Goal: Information Seeking & Learning: Learn about a topic

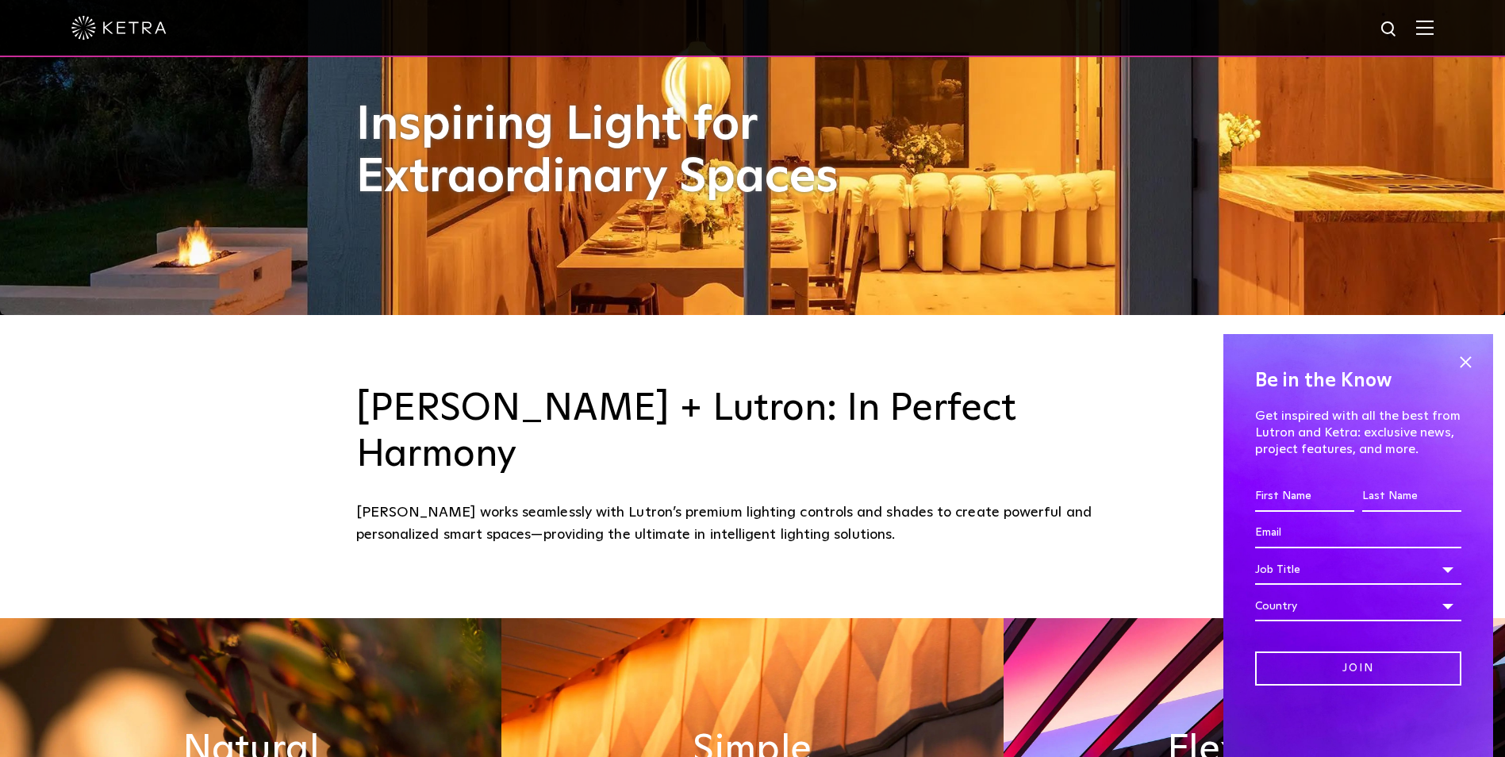
scroll to position [476, 0]
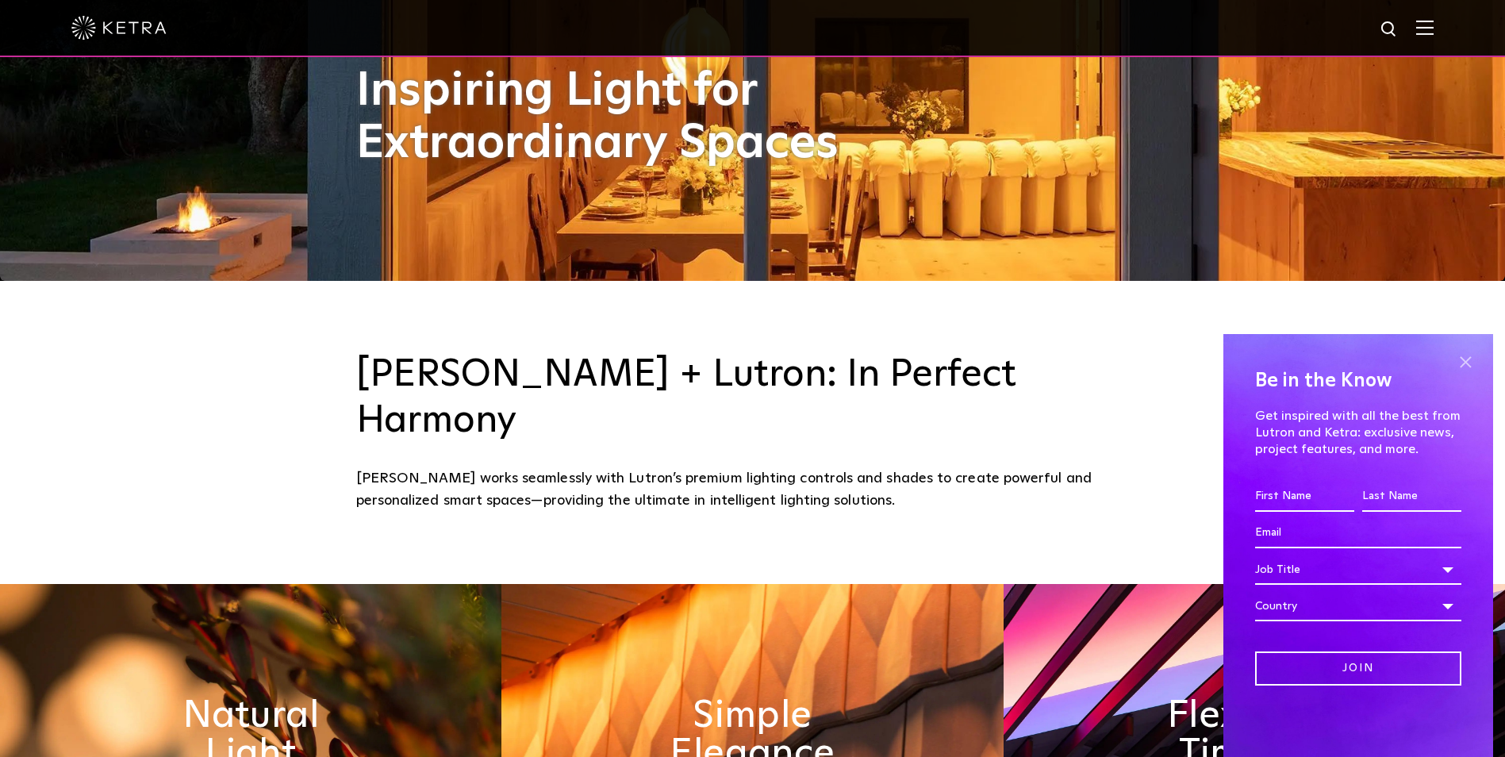
click at [1465, 351] on span at bounding box center [1465, 362] width 24 height 24
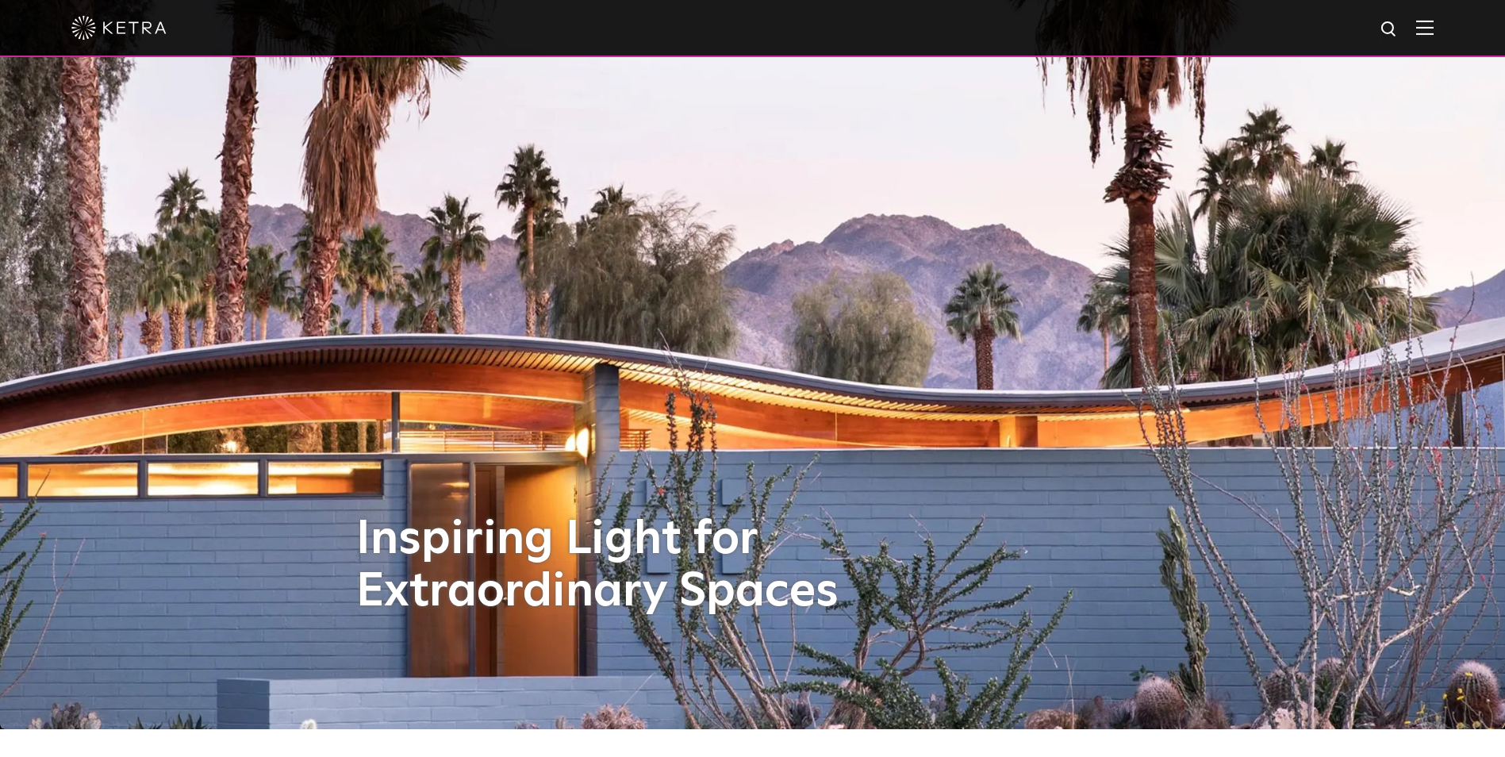
scroll to position [0, 0]
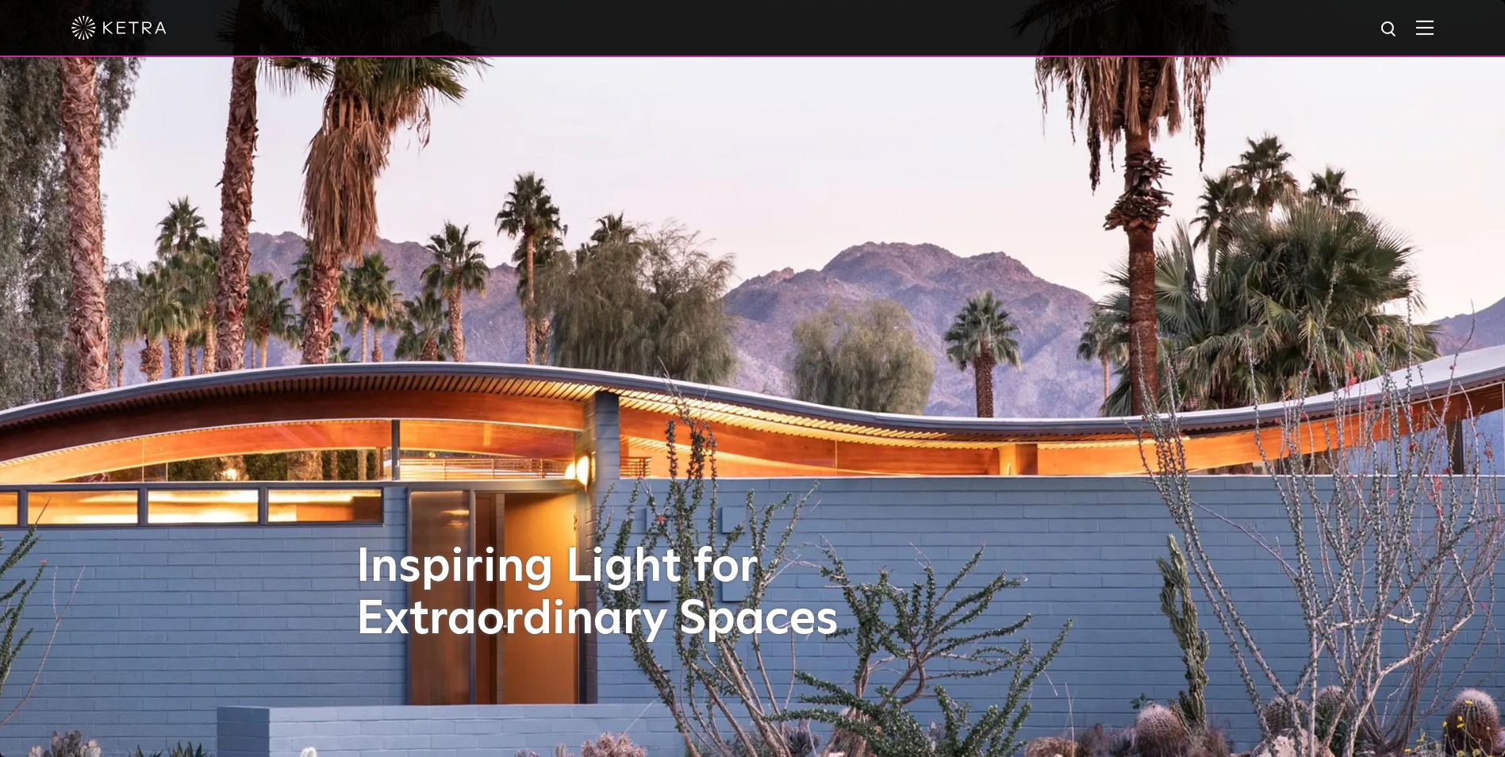
click at [1434, 24] on img at bounding box center [1424, 27] width 17 height 15
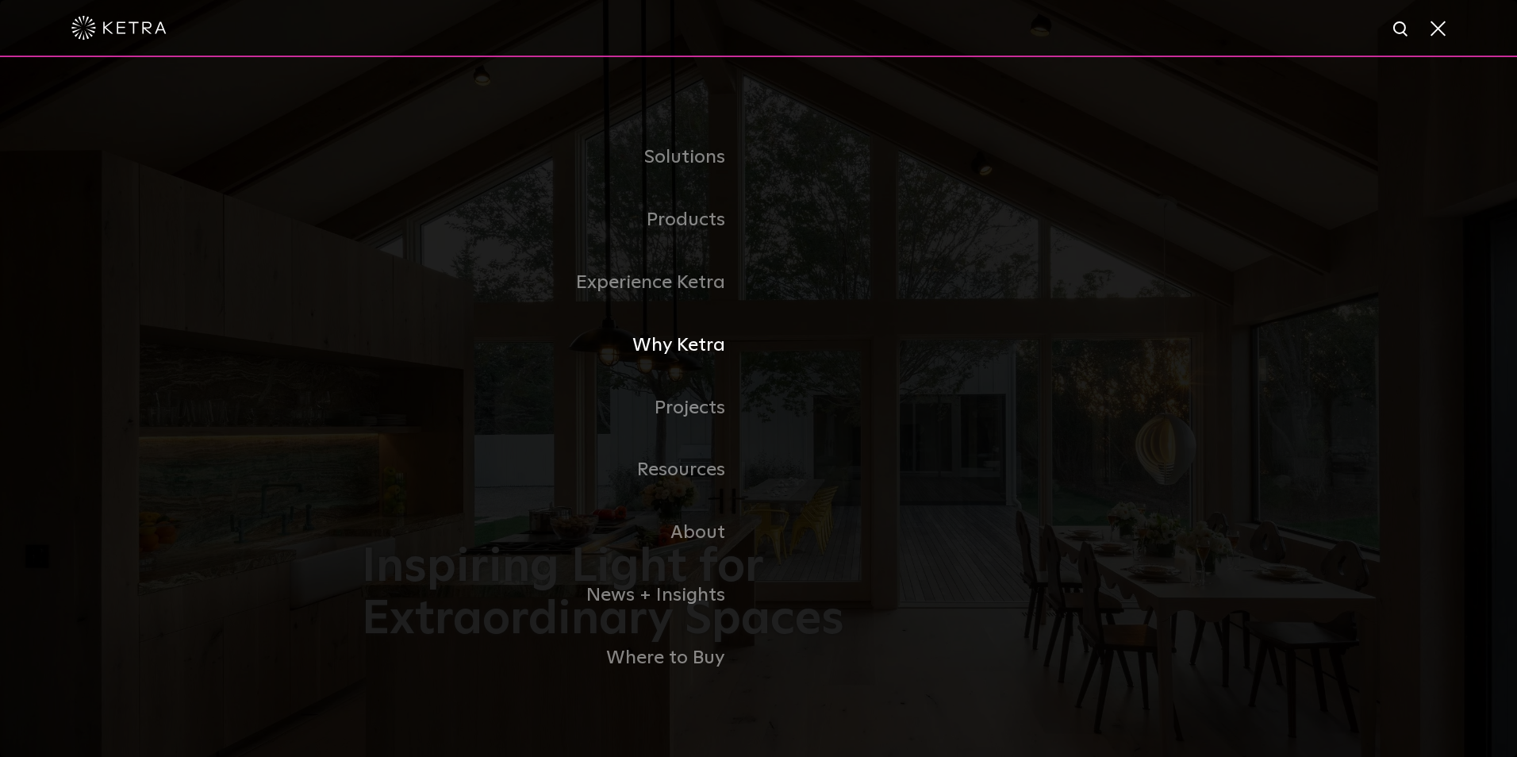
click at [662, 354] on link "Why Ketra" at bounding box center [560, 345] width 397 height 63
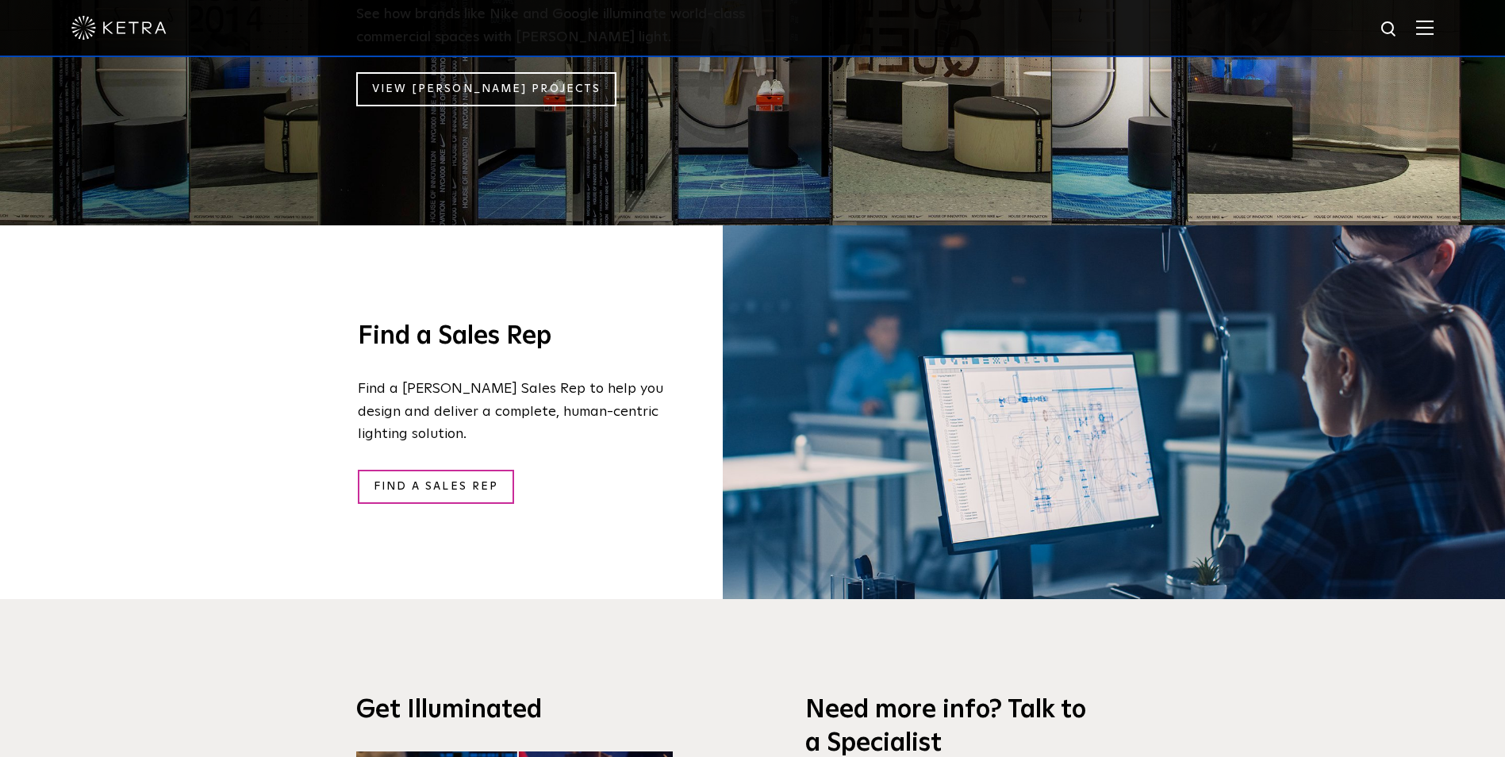
scroll to position [1983, 0]
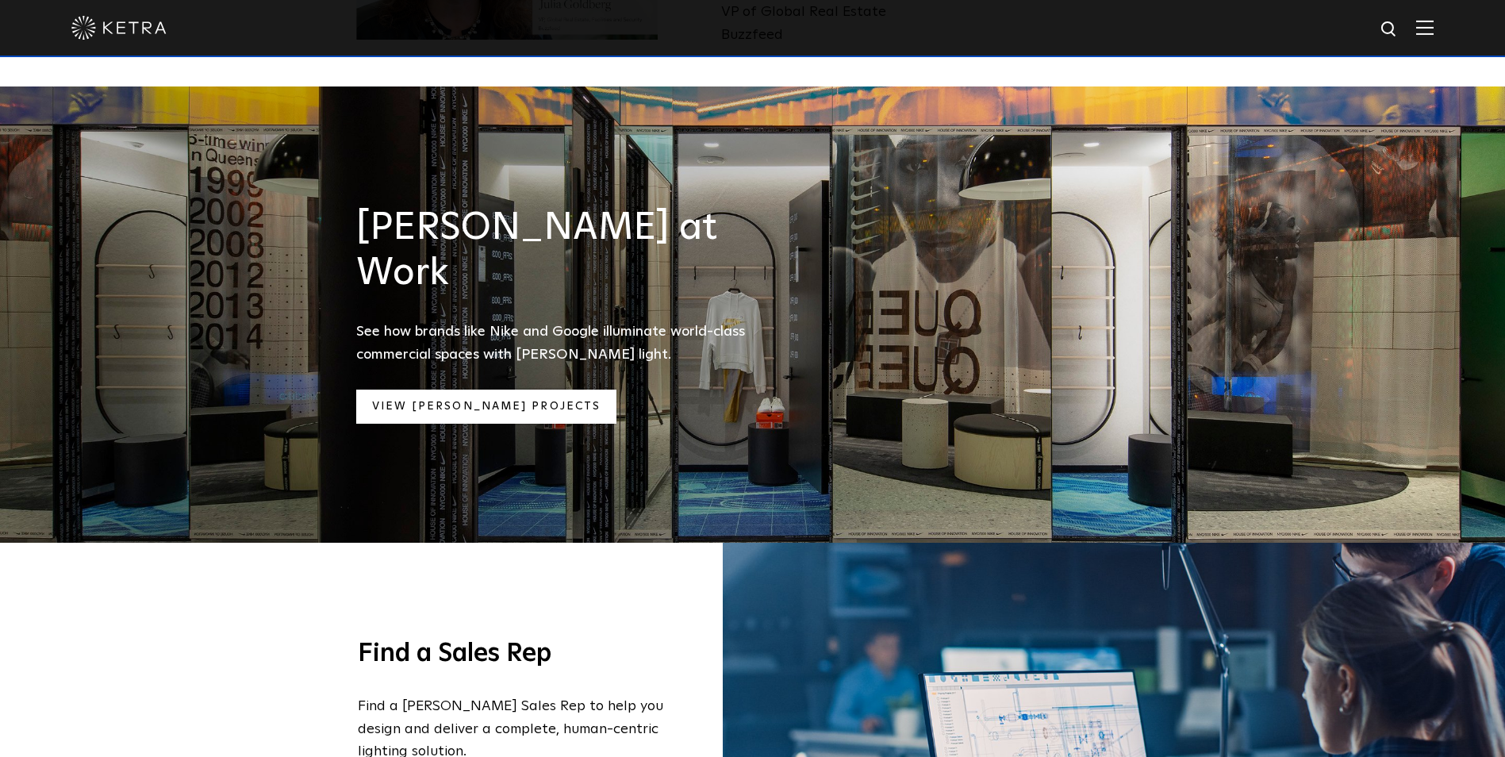
click at [466, 390] on link "View Ketra Projects" at bounding box center [486, 407] width 261 height 34
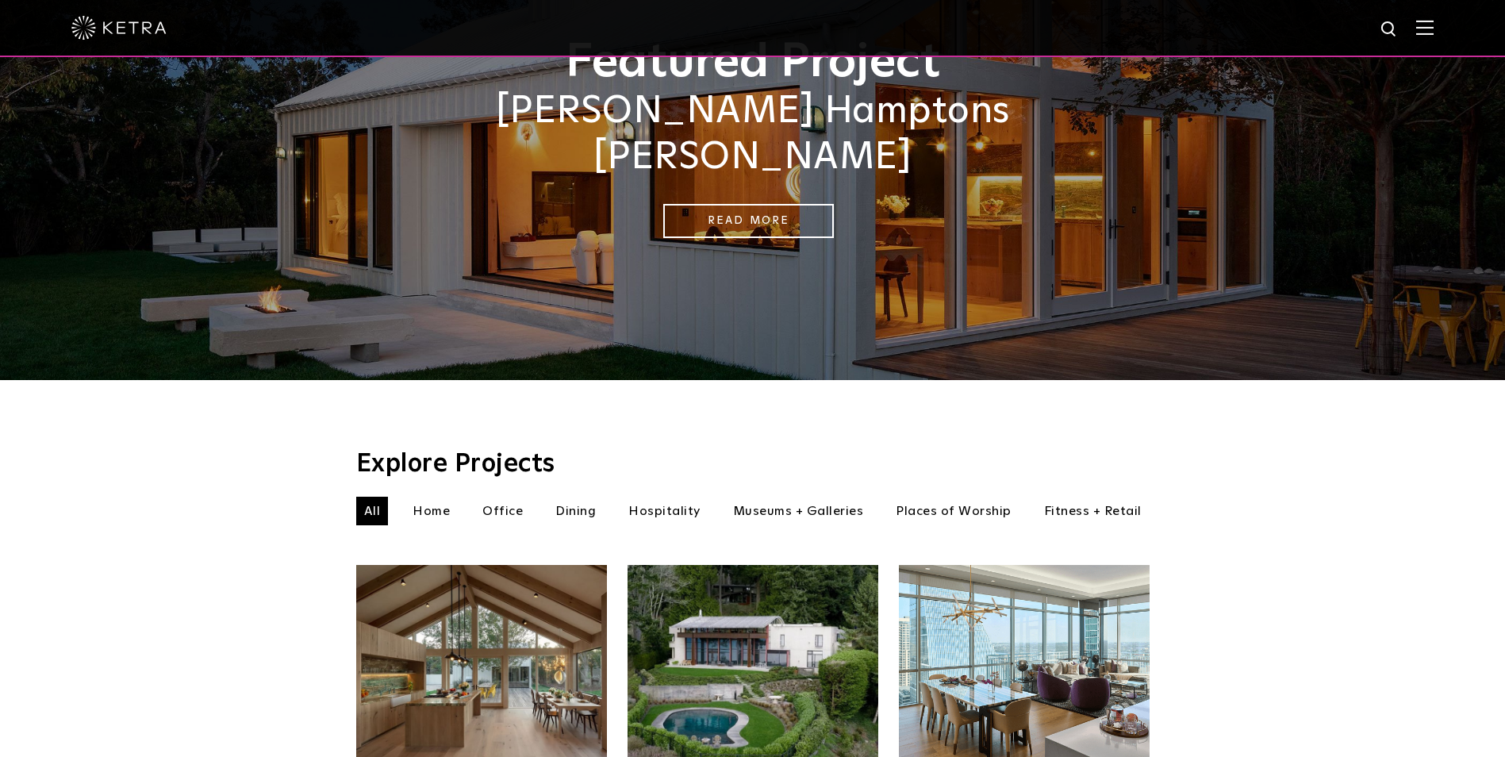
scroll to position [317, 0]
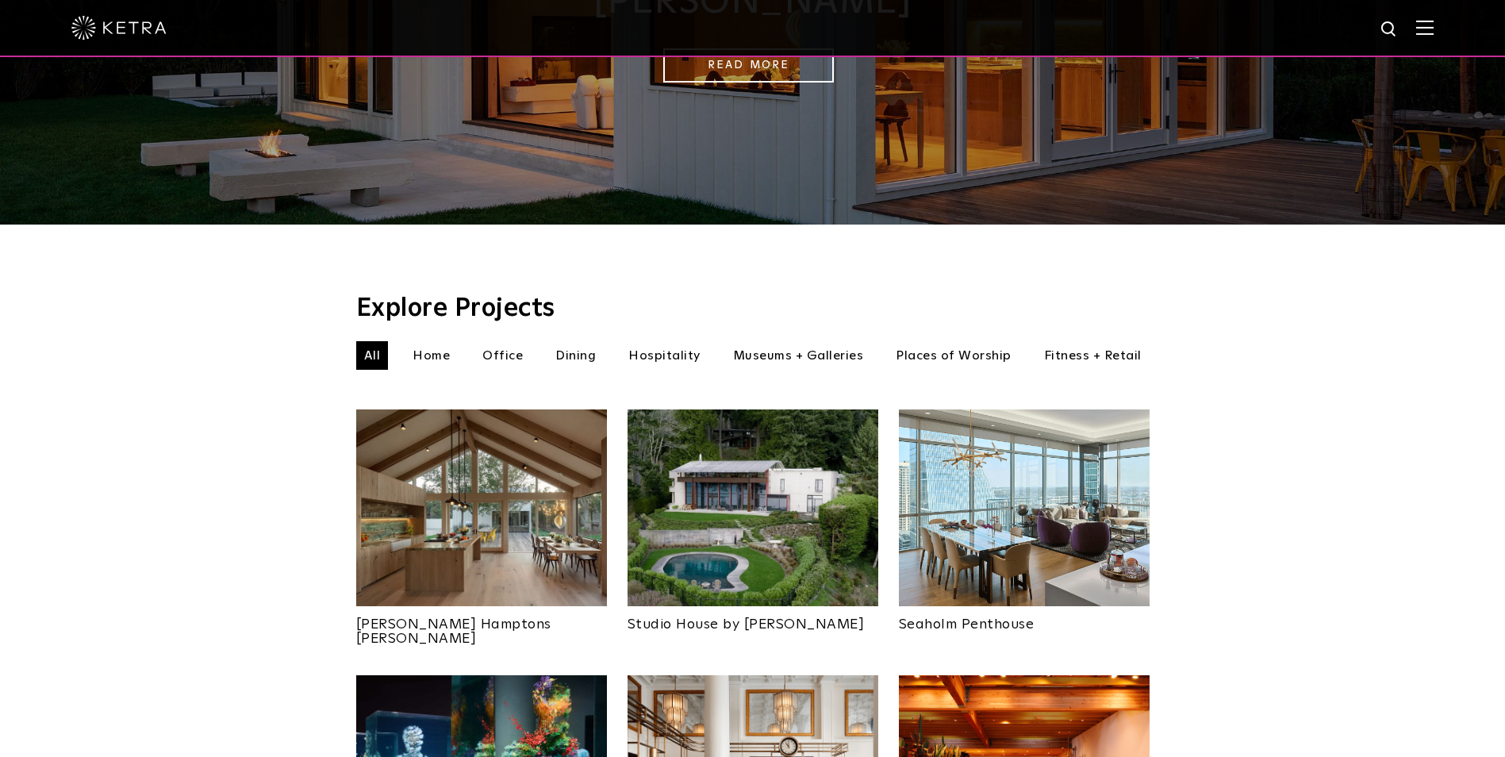
click at [476, 530] on img at bounding box center [481, 507] width 251 height 197
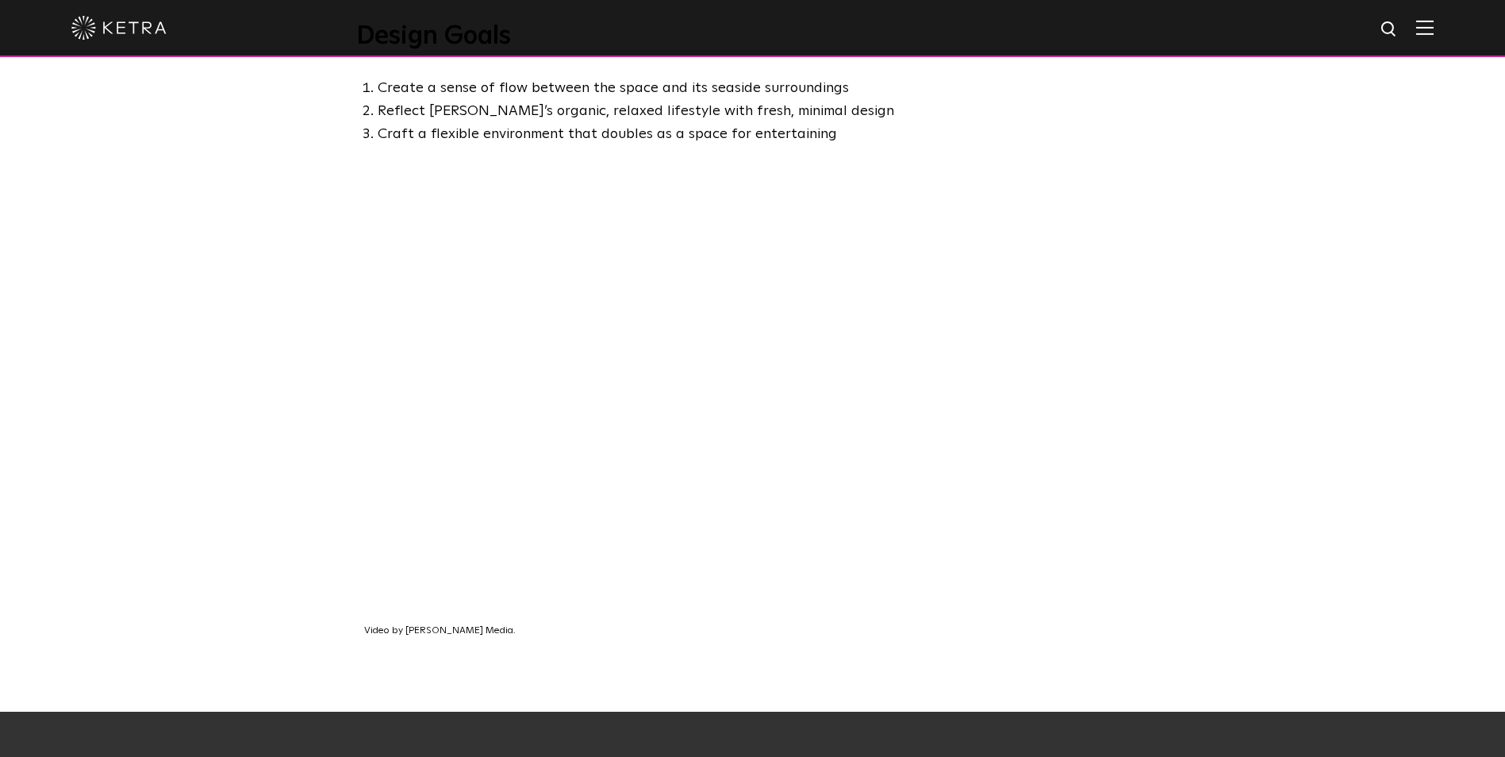
scroll to position [714, 0]
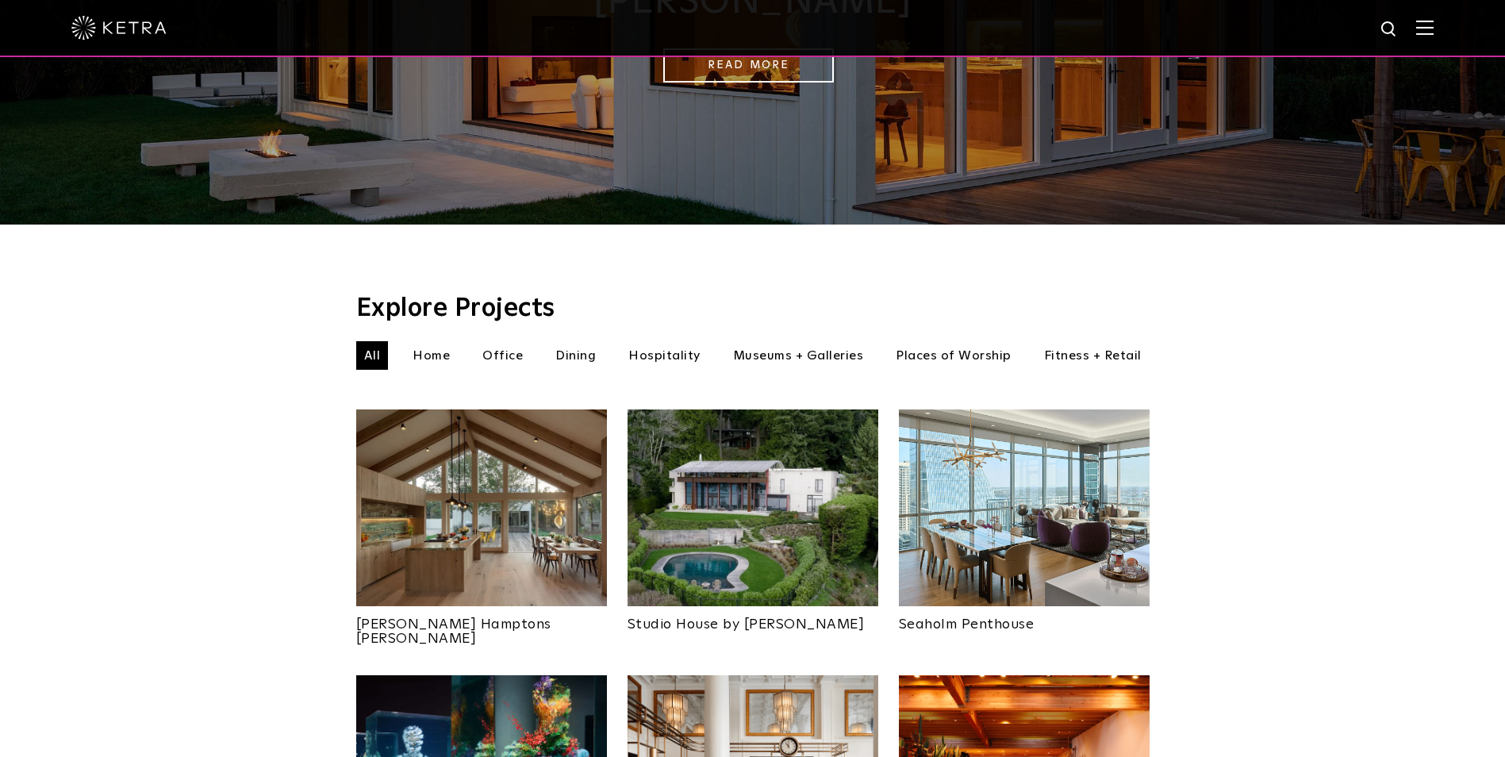
click at [729, 536] on img at bounding box center [753, 507] width 251 height 197
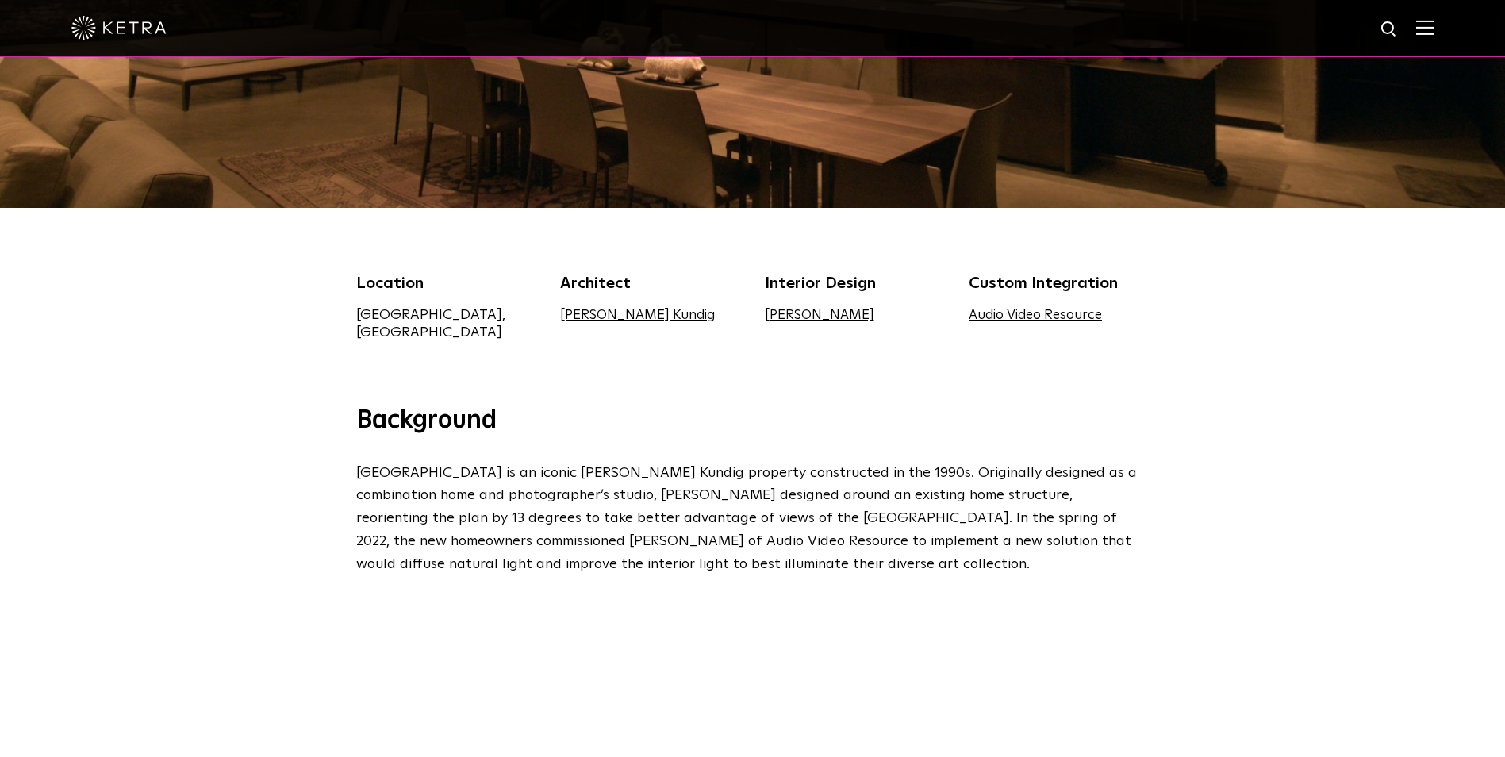
scroll to position [397, 0]
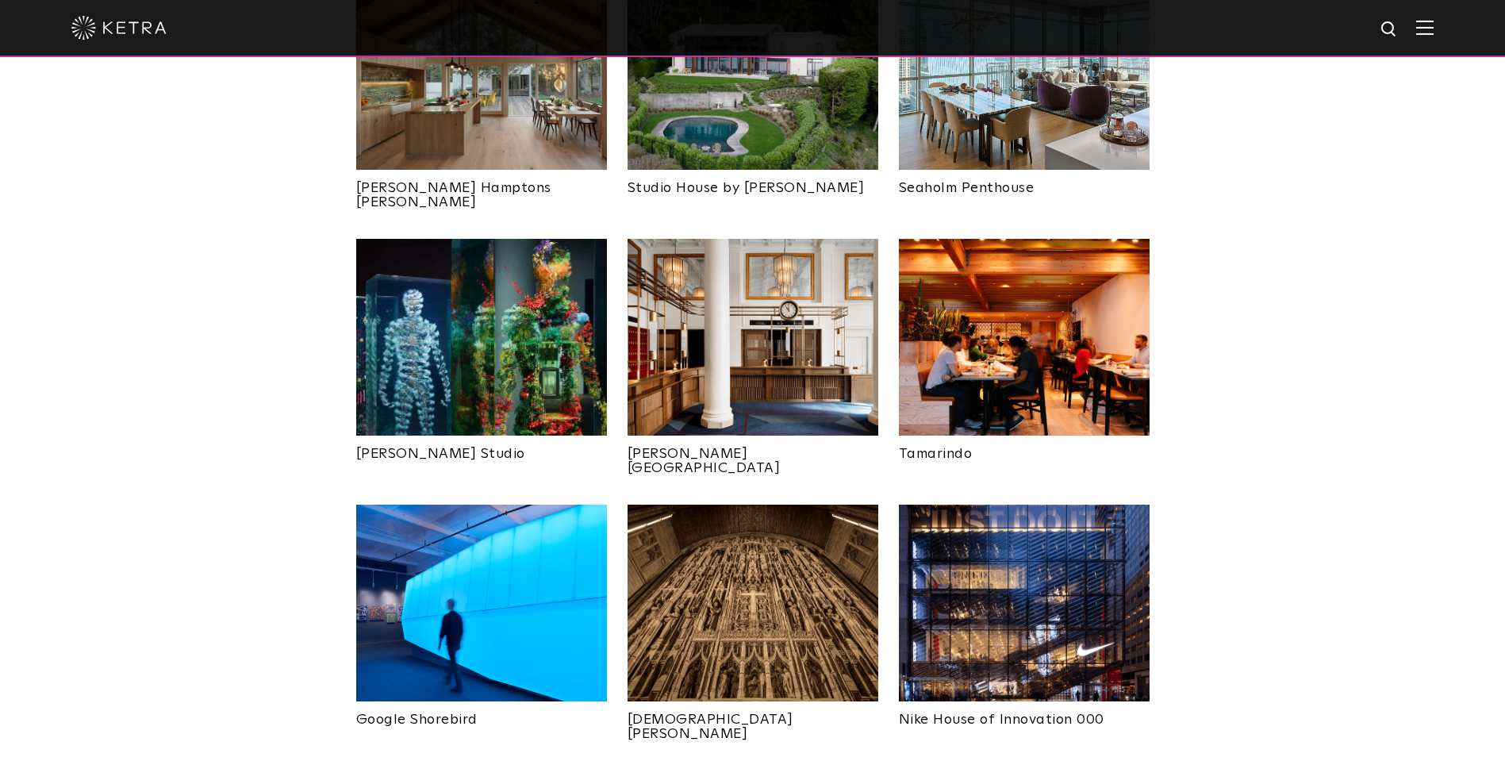
scroll to position [793, 0]
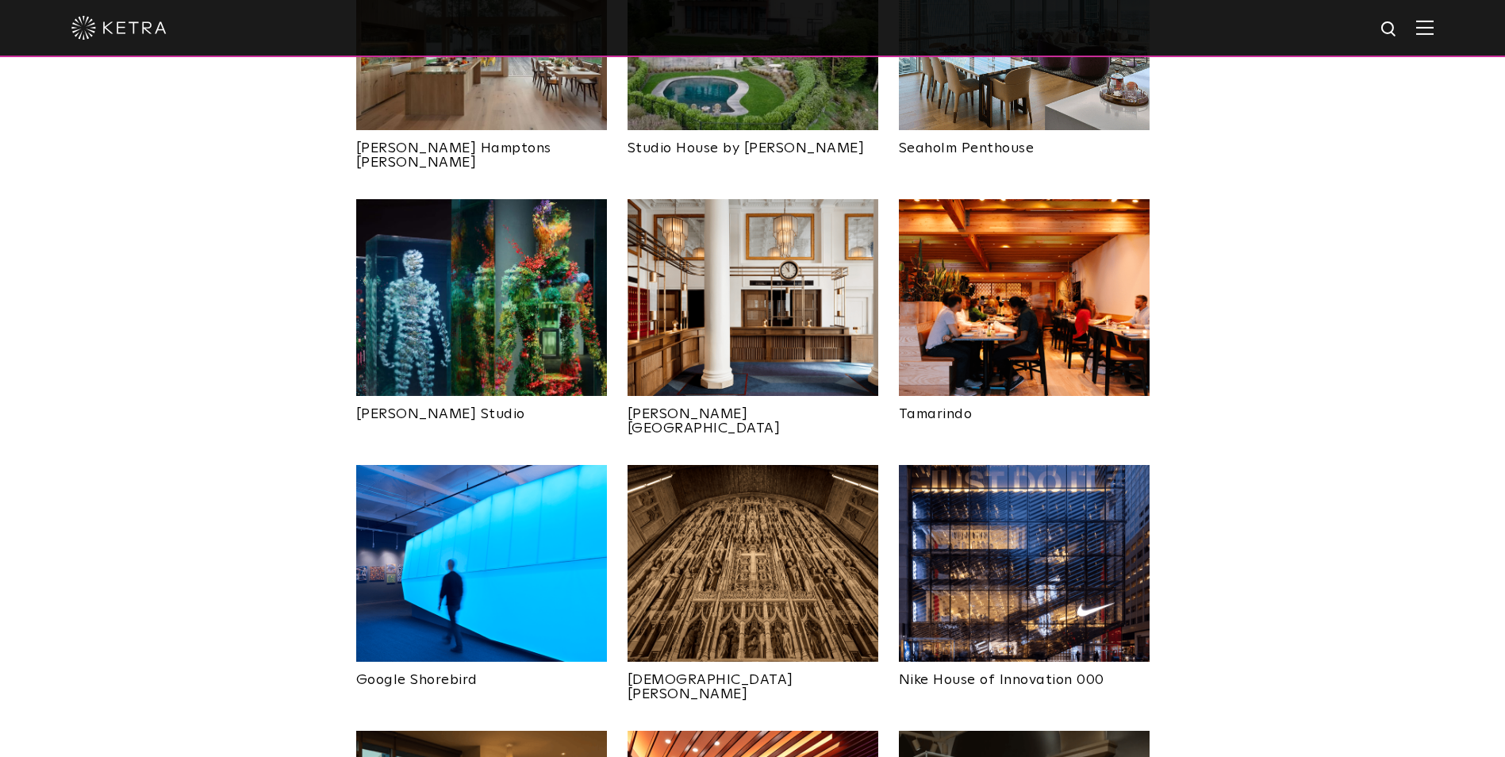
click at [760, 563] on img at bounding box center [753, 563] width 251 height 197
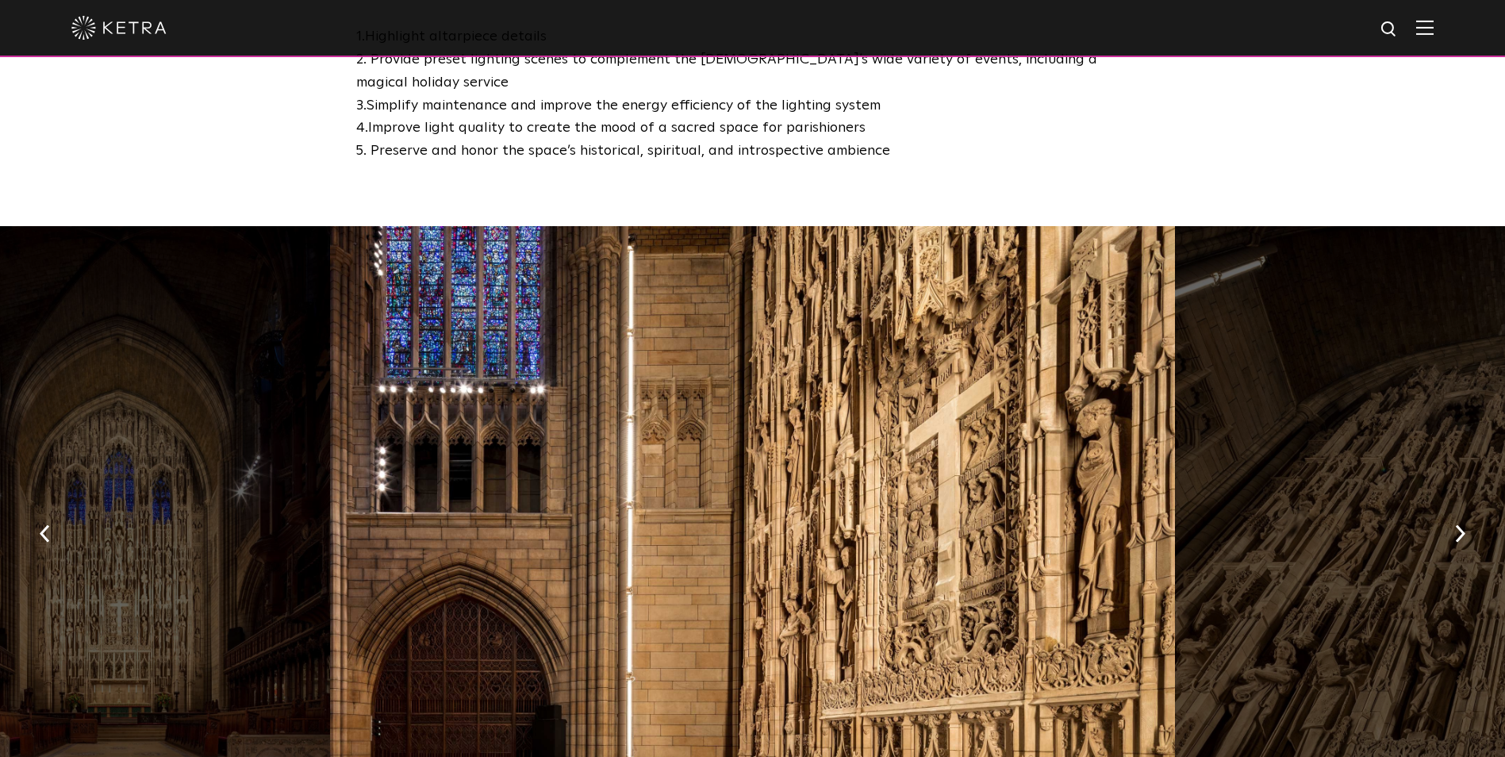
scroll to position [635, 0]
